Goal: Task Accomplishment & Management: Use online tool/utility

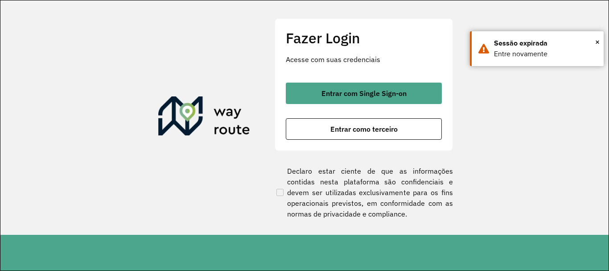
click at [351, 92] on span "Entrar com Single Sign-on" at bounding box center [364, 93] width 85 height 7
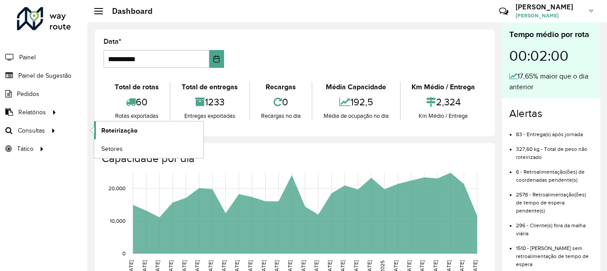
click at [106, 128] on span "Roteirização" at bounding box center [119, 130] width 36 height 9
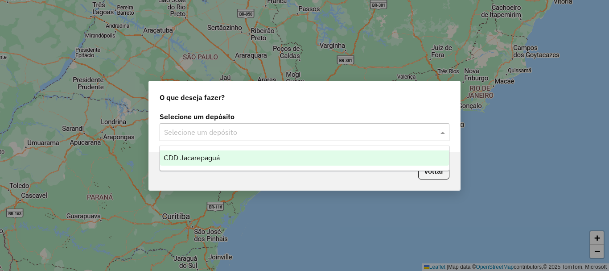
click at [210, 133] on input "text" at bounding box center [295, 132] width 263 height 11
click at [194, 160] on span "CDD Jacarepaguá" at bounding box center [192, 158] width 56 height 8
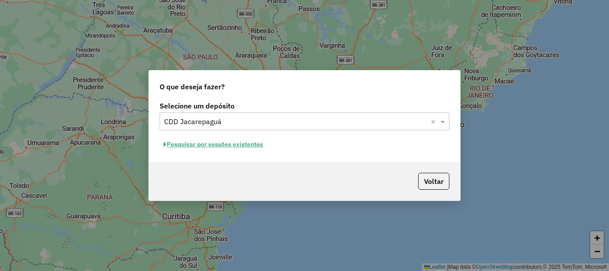
click at [224, 143] on button "Pesquisar por sessões existentes" at bounding box center [214, 144] width 108 height 14
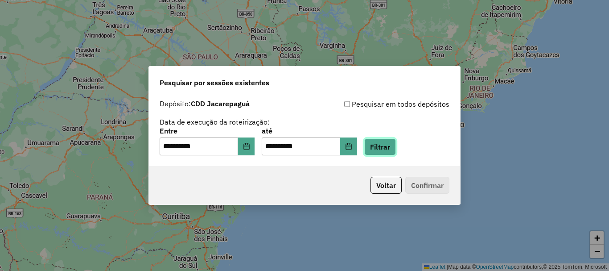
click at [393, 148] on button "Filtrar" at bounding box center [381, 146] width 32 height 17
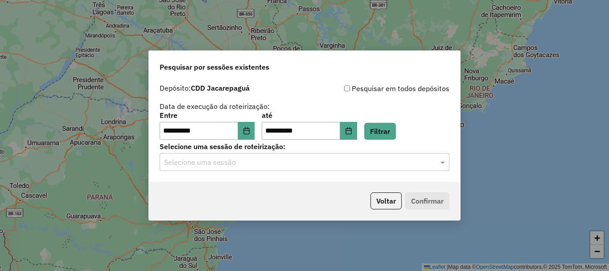
click at [281, 169] on div "Selecione uma sessão" at bounding box center [305, 162] width 290 height 18
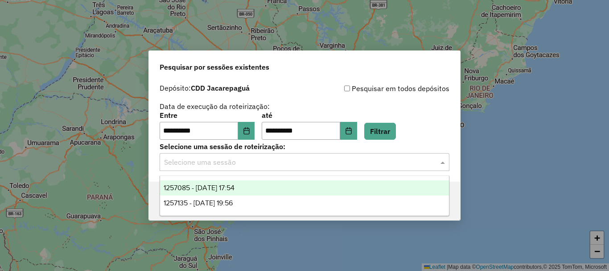
click at [235, 188] on span "1257085 - 01/09/2025 17:54" at bounding box center [199, 188] width 71 height 8
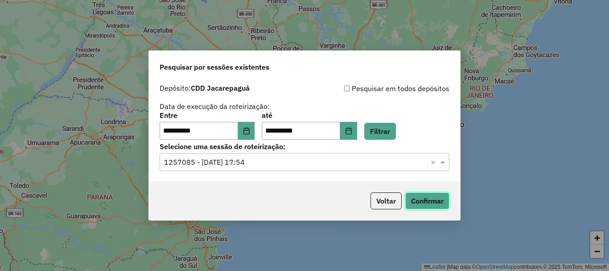
click at [431, 201] on button "Confirmar" at bounding box center [428, 200] width 44 height 17
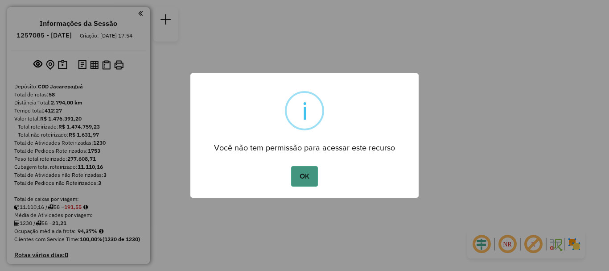
click at [312, 180] on button "OK" at bounding box center [304, 176] width 26 height 21
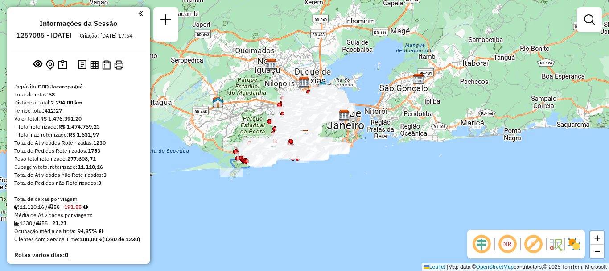
scroll to position [2569, 0]
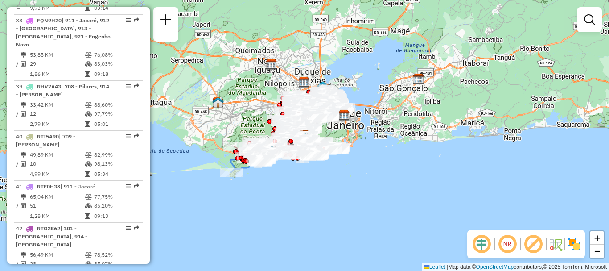
select select "**********"
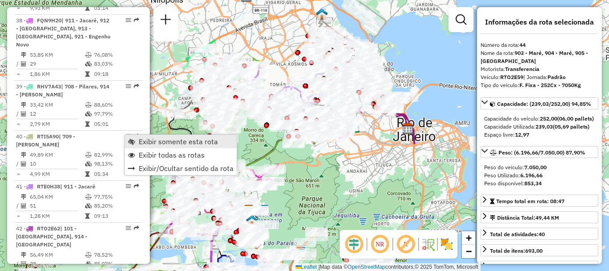
click at [149, 141] on span "Exibir somente esta rota" at bounding box center [178, 141] width 79 height 7
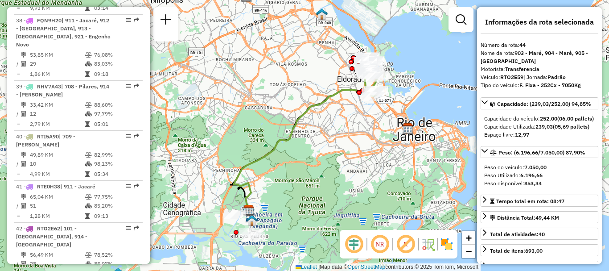
click at [294, 138] on icon at bounding box center [303, 145] width 138 height 137
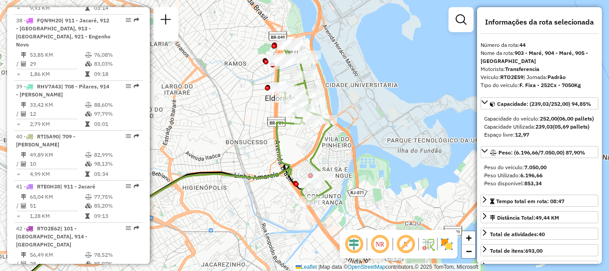
drag, startPoint x: 345, startPoint y: 109, endPoint x: 384, endPoint y: 127, distance: 42.7
click at [371, 123] on div "Janela de atendimento Grade de atendimento Capacidade Transportadoras Veículos …" at bounding box center [304, 135] width 609 height 271
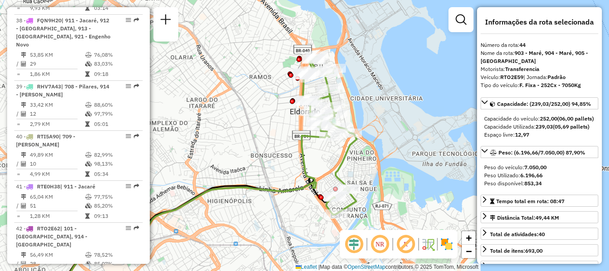
click at [385, 128] on div "Janela de atendimento Grade de atendimento Capacidade Transportadoras Veículos …" at bounding box center [304, 135] width 609 height 271
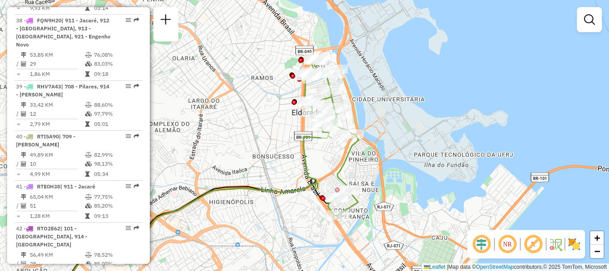
scroll to position [3076, 0]
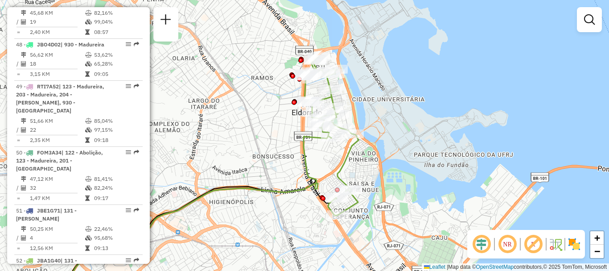
select select "**********"
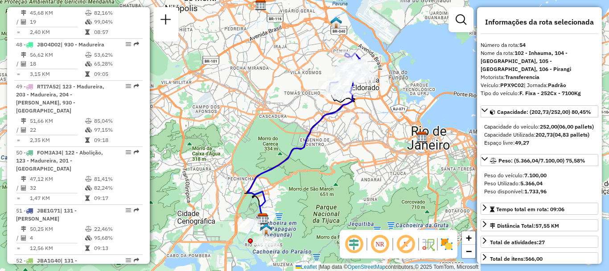
drag, startPoint x: 299, startPoint y: 89, endPoint x: 293, endPoint y: 125, distance: 37.0
click at [293, 125] on div "Janela de atendimento Grade de atendimento Capacidade Transportadoras Veículos …" at bounding box center [304, 135] width 609 height 271
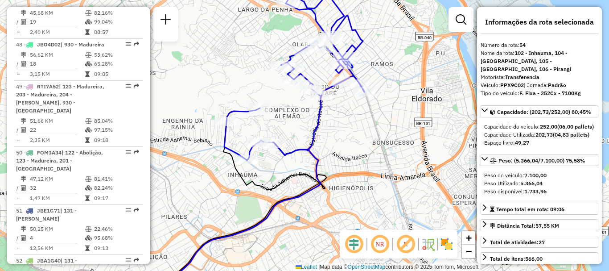
drag, startPoint x: 344, startPoint y: 104, endPoint x: 362, endPoint y: 165, distance: 63.5
click at [362, 165] on div "Janela de atendimento Grade de atendimento Capacidade Transportadoras Veículos …" at bounding box center [304, 135] width 609 height 271
